Goal: Navigation & Orientation: Go to known website

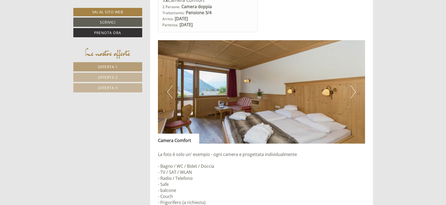
scroll to position [379, 0]
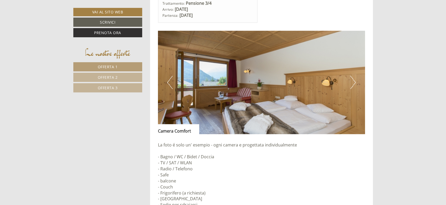
click at [352, 81] on button "Next" at bounding box center [353, 82] width 6 height 13
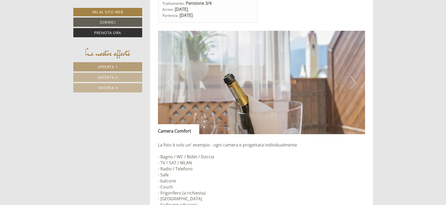
click at [352, 81] on button "Next" at bounding box center [353, 82] width 6 height 13
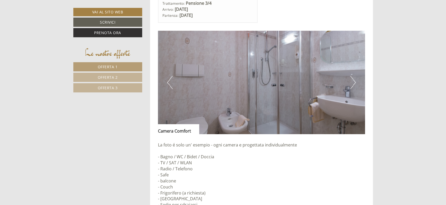
click at [352, 81] on button "Next" at bounding box center [353, 82] width 6 height 13
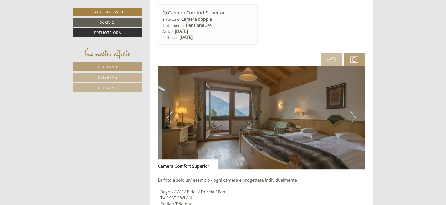
scroll to position [759, 0]
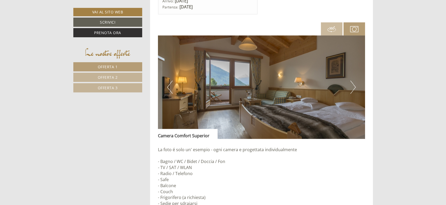
click at [351, 82] on button "Next" at bounding box center [353, 87] width 6 height 13
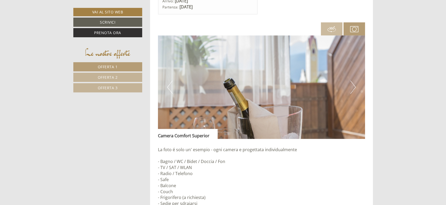
click at [351, 82] on button "Next" at bounding box center [353, 87] width 6 height 13
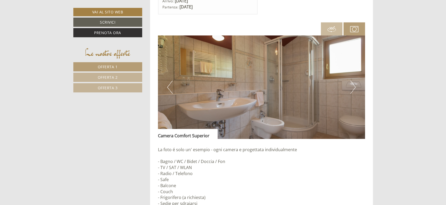
click at [351, 82] on button "Next" at bounding box center [353, 87] width 6 height 13
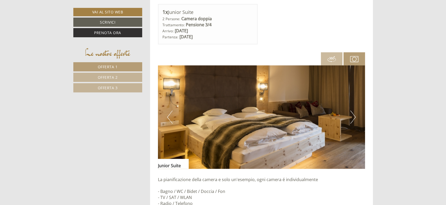
scroll to position [1138, 0]
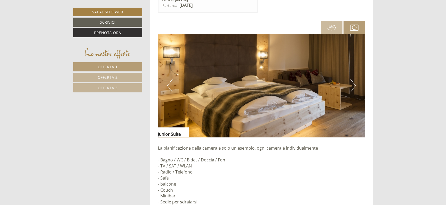
click at [351, 88] on button "Next" at bounding box center [353, 85] width 6 height 13
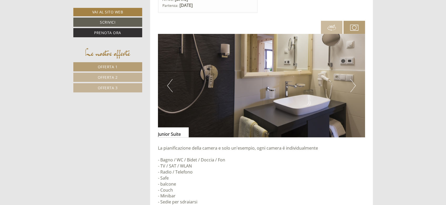
click at [351, 88] on button "Next" at bounding box center [353, 85] width 6 height 13
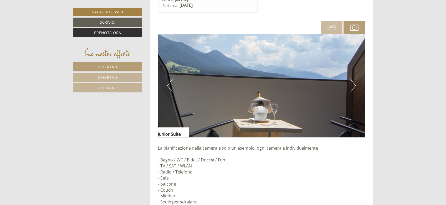
click at [351, 88] on button "Next" at bounding box center [353, 85] width 6 height 13
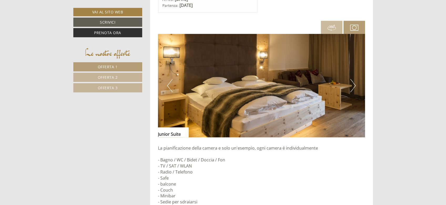
click at [351, 88] on button "Next" at bounding box center [353, 85] width 6 height 13
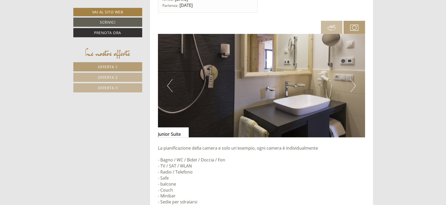
click at [351, 88] on button "Next" at bounding box center [353, 85] width 6 height 13
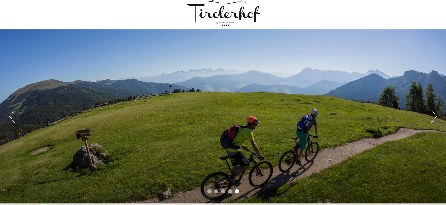
scroll to position [0, 0]
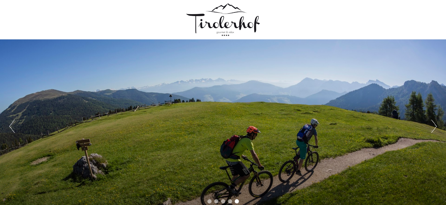
click at [227, 22] on div at bounding box center [223, 20] width 294 height 34
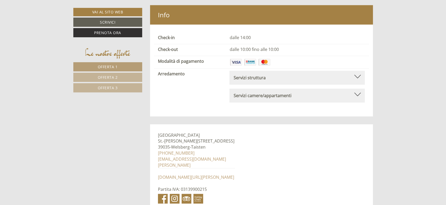
scroll to position [2442, 0]
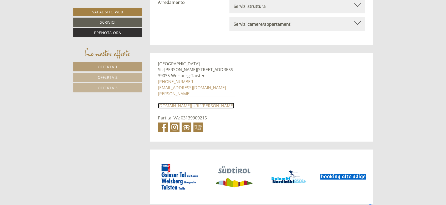
click at [175, 103] on link "[DOMAIN_NAME][URL][PERSON_NAME]" at bounding box center [196, 106] width 76 height 6
